Goal: Transaction & Acquisition: Purchase product/service

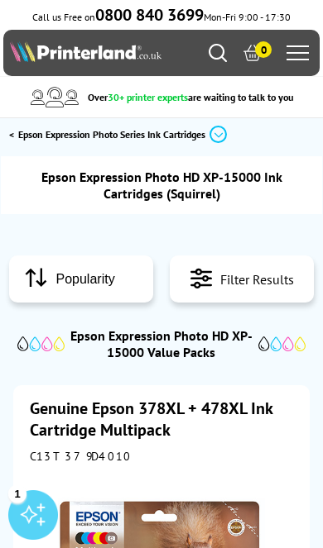
click at [218, 59] on icon "Search" at bounding box center [217, 53] width 18 height 18
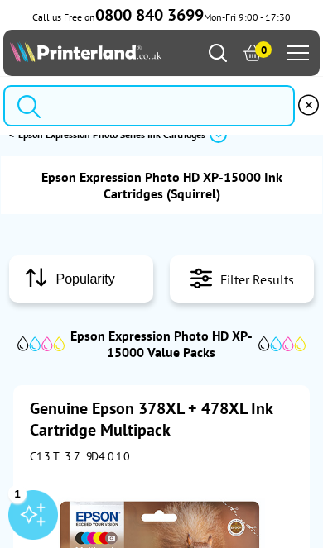
click at [69, 117] on input "search" at bounding box center [149, 105] width 292 height 41
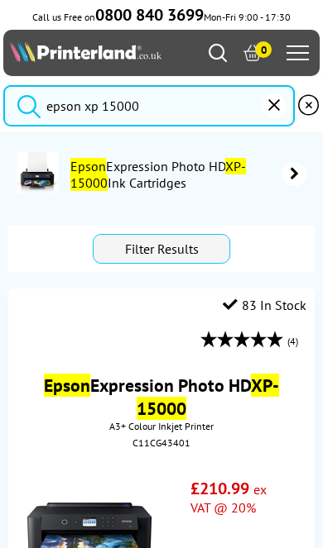
type input "epson xp 15000"
click at [24, 105] on button "submit" at bounding box center [24, 103] width 41 height 36
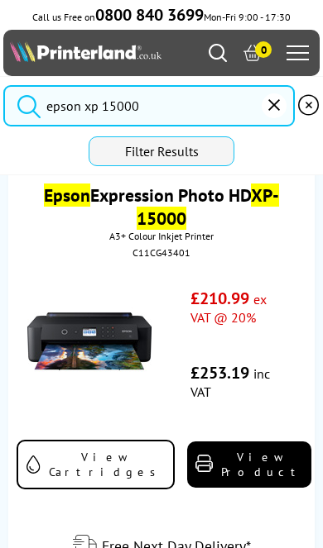
scroll to position [129, 0]
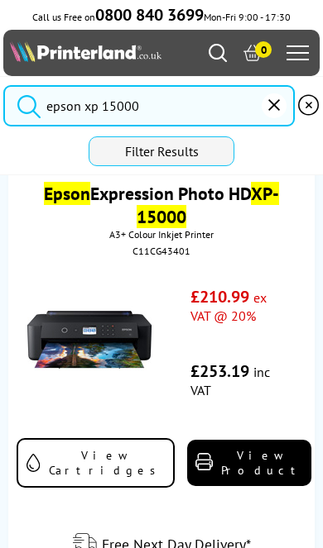
click at [61, 340] on img at bounding box center [89, 340] width 124 height 124
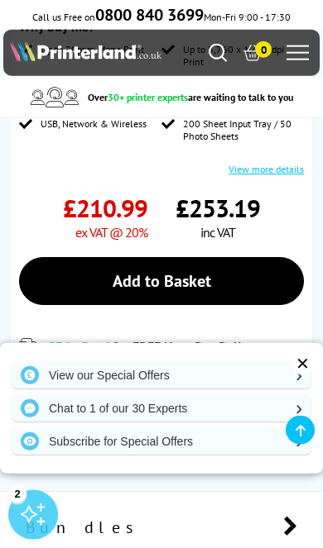
scroll to position [726, 0]
click at [274, 266] on link "Add to Basket" at bounding box center [161, 281] width 285 height 48
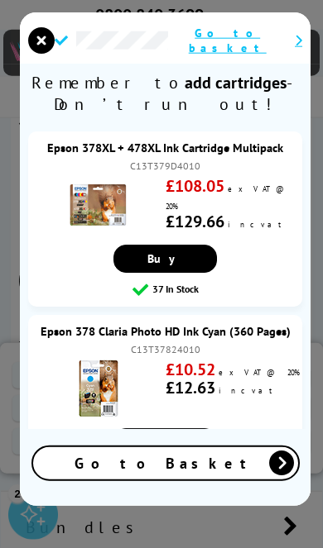
click at [231, 480] on div "Go to Basket" at bounding box center [165, 463] width 265 height 32
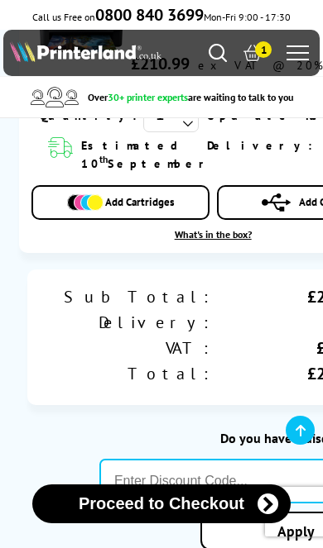
scroll to position [526, 0]
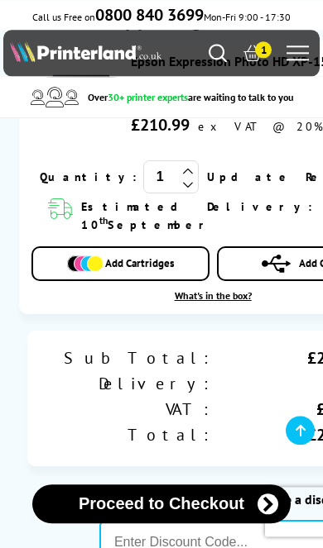
click at [212, 510] on button "Proceed to Checkout" at bounding box center [161, 504] width 258 height 39
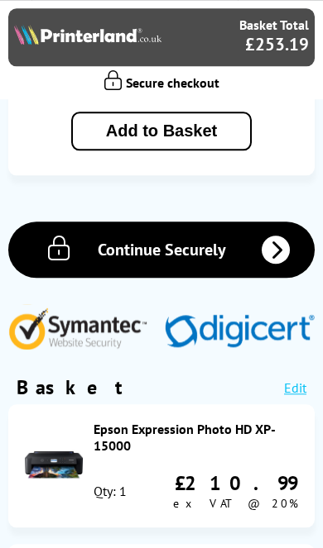
scroll to position [1213, 0]
click at [115, 239] on span "Continue Securely" at bounding box center [162, 250] width 128 height 22
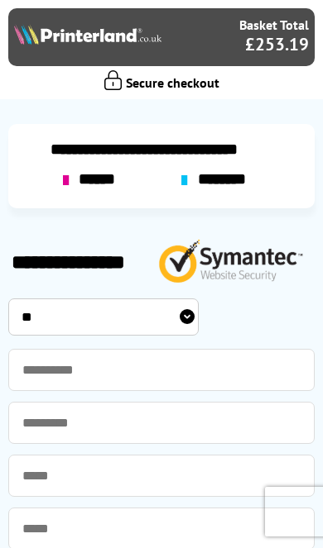
click at [40, 42] on img at bounding box center [87, 34] width 147 height 21
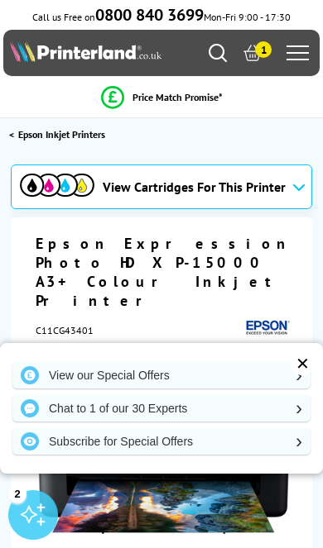
click at [259, 58] on span "1" at bounding box center [263, 49] width 17 height 17
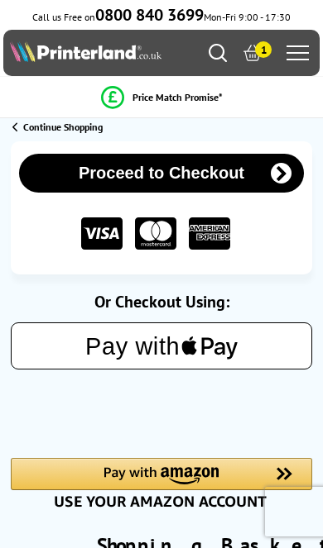
click at [260, 51] on span "1" at bounding box center [263, 49] width 17 height 17
click at [252, 62] on icon at bounding box center [252, 53] width 18 height 18
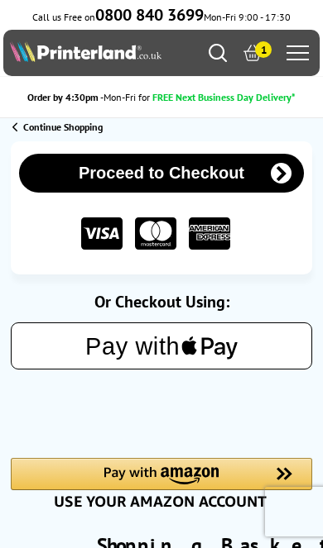
click at [256, 57] on icon at bounding box center [252, 53] width 18 height 18
click at [262, 58] on span "1" at bounding box center [263, 49] width 17 height 17
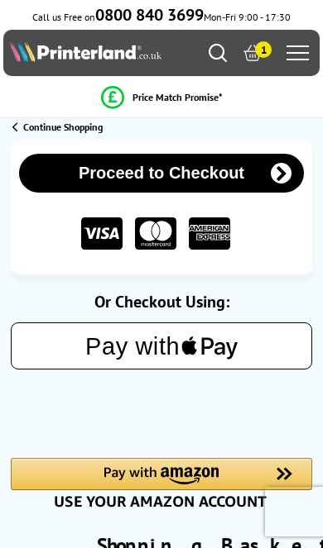
click at [256, 54] on span "1" at bounding box center [263, 49] width 17 height 17
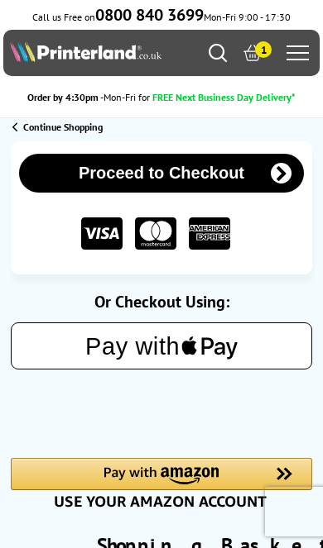
click at [77, 133] on span "Continue Shopping" at bounding box center [62, 127] width 79 height 12
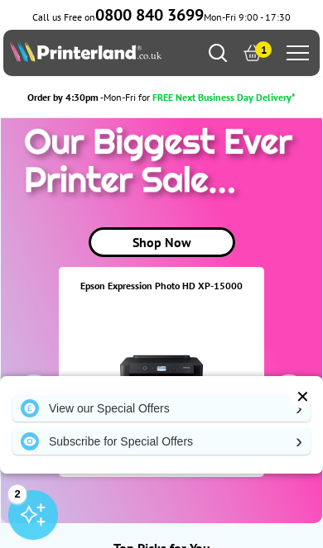
click at [251, 50] on icon at bounding box center [252, 53] width 18 height 18
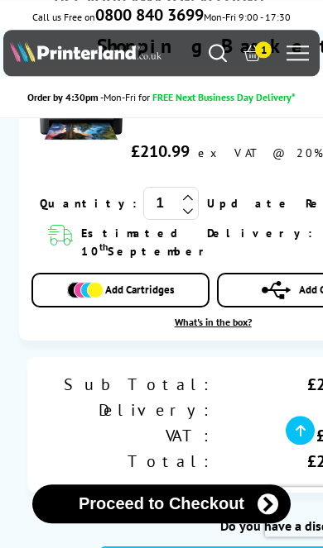
scroll to position [500, 0]
